Goal: Task Accomplishment & Management: Complete application form

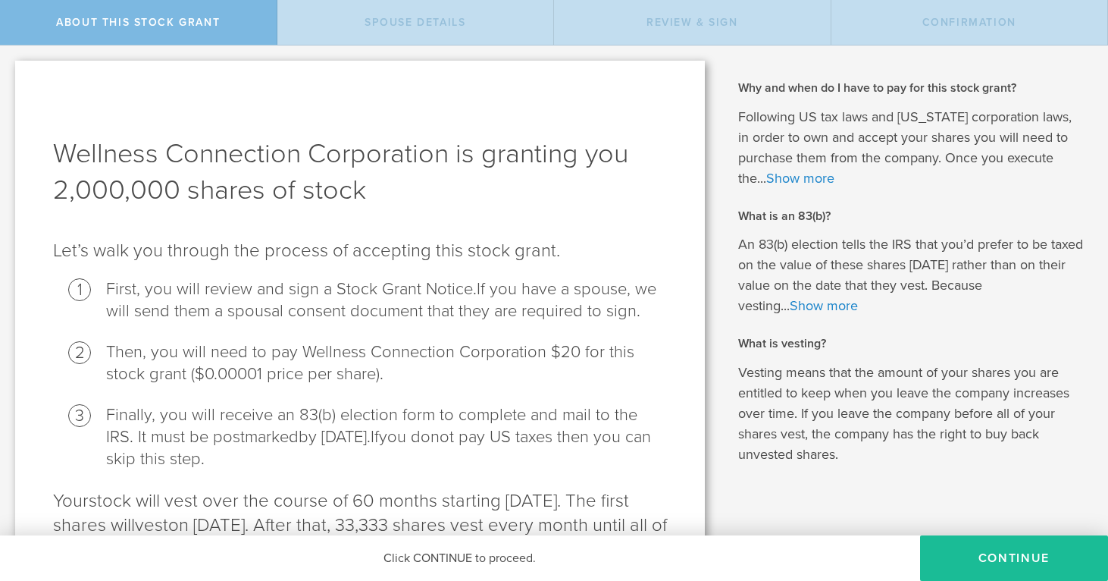
drag, startPoint x: 998, startPoint y: 565, endPoint x: 906, endPoint y: 533, distance: 97.3
click at [998, 565] on button "CONTINUE" at bounding box center [1014, 557] width 188 height 45
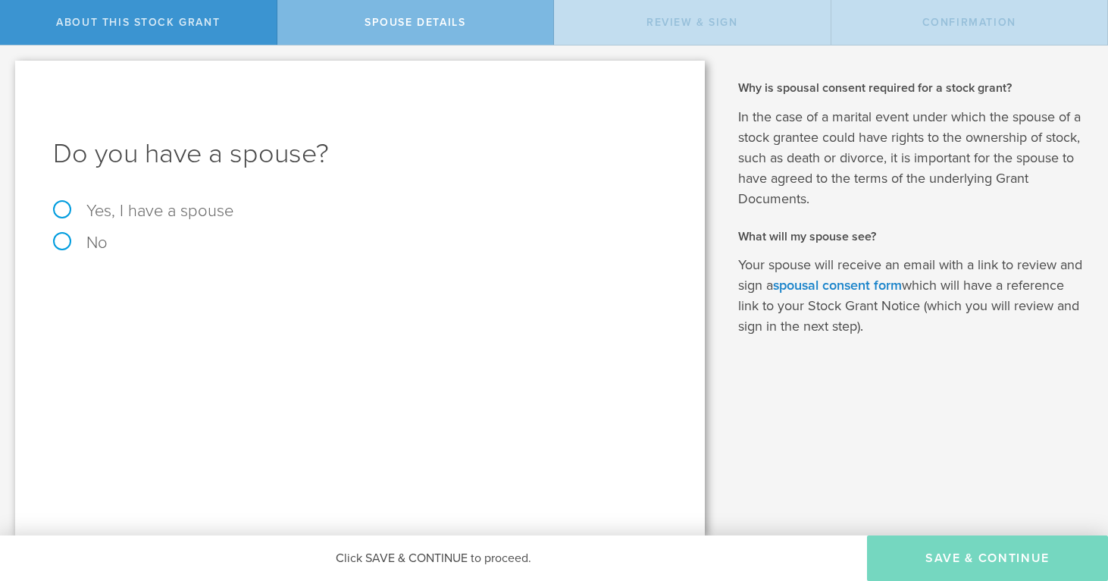
click at [58, 211] on label "Yes, I have a spouse" at bounding box center [360, 210] width 614 height 17
click at [10, 70] on input "Yes, I have a spouse" at bounding box center [5, 57] width 10 height 24
radio input "true"
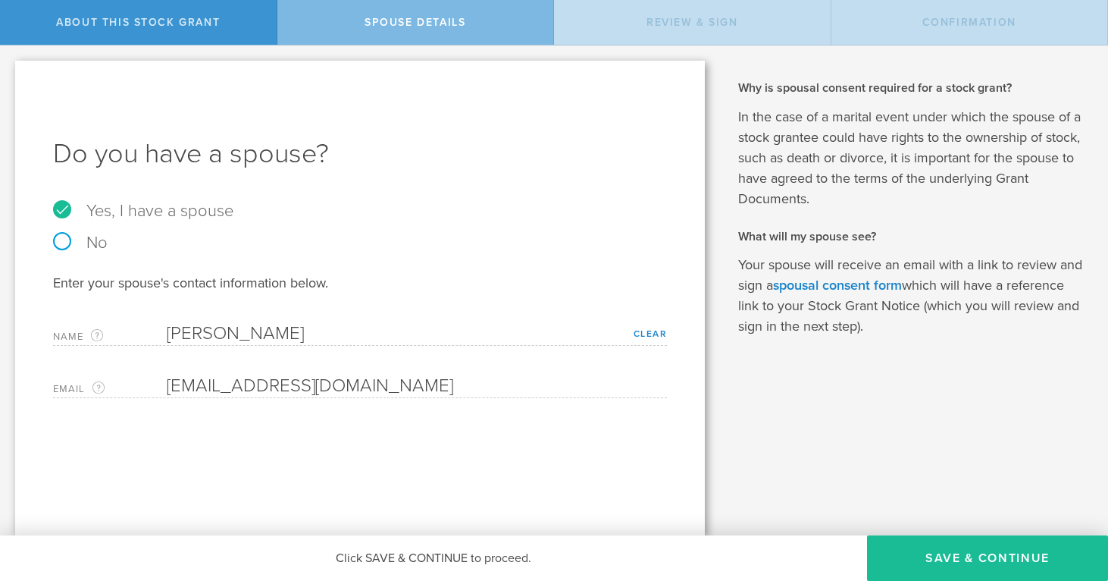
drag, startPoint x: 942, startPoint y: 553, endPoint x: 811, endPoint y: 521, distance: 134.8
click at [941, 553] on button "Save & Continue" at bounding box center [987, 557] width 241 height 45
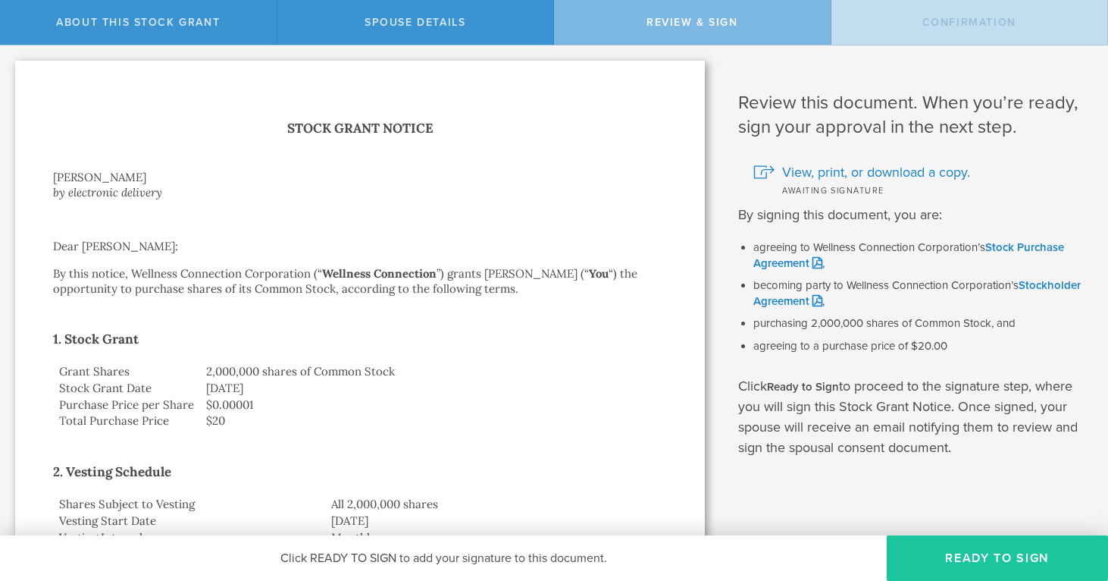
drag, startPoint x: 949, startPoint y: 553, endPoint x: 941, endPoint y: 552, distance: 7.7
click at [941, 552] on button "Ready to Sign" at bounding box center [997, 557] width 221 height 45
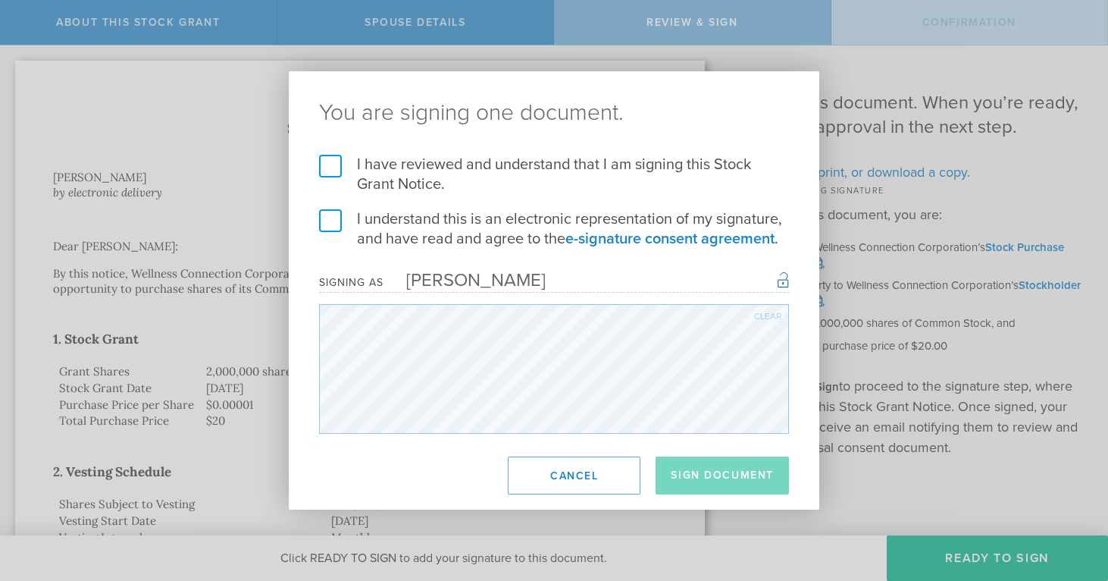
click at [325, 161] on label "I have reviewed and understand that I am signing this Stock Grant Notice." at bounding box center [554, 174] width 470 height 39
click at [0, 0] on input "I have reviewed and understand that I am signing this Stock Grant Notice." at bounding box center [0, 0] width 0 height 0
click at [327, 199] on form "I have reviewed and understand that I am signing this Stock Grant Notice. I und…" at bounding box center [554, 294] width 470 height 279
click at [336, 217] on label "I understand this is an electronic representation of my signature, and have rea…" at bounding box center [554, 228] width 470 height 39
click at [0, 0] on input "I understand this is an electronic representation of my signature, and have rea…" at bounding box center [0, 0] width 0 height 0
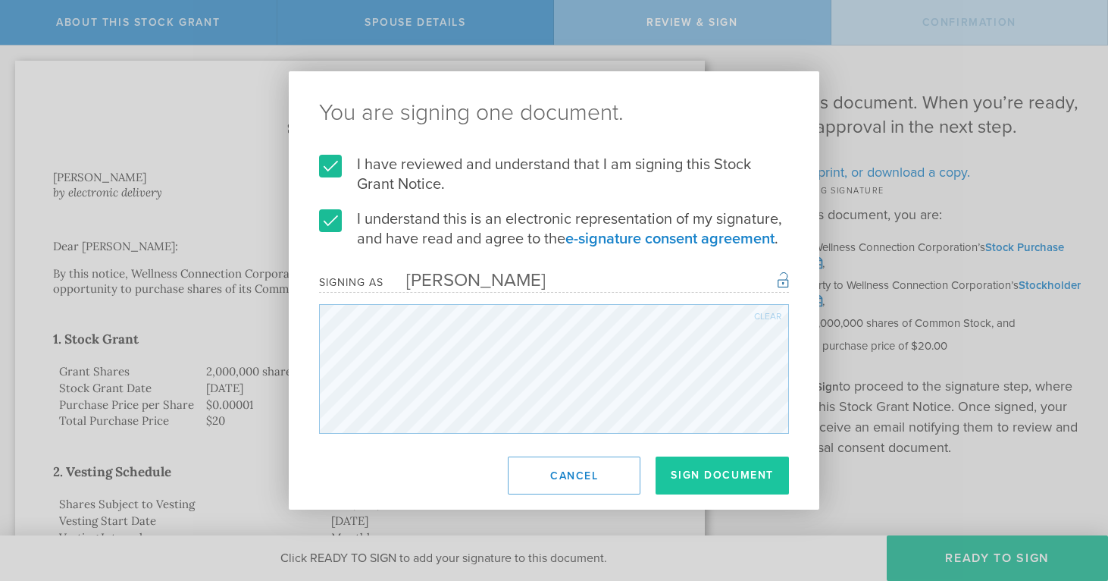
click at [726, 487] on button "Sign Document" at bounding box center [722, 475] width 133 height 38
